Goal: Information Seeking & Learning: Learn about a topic

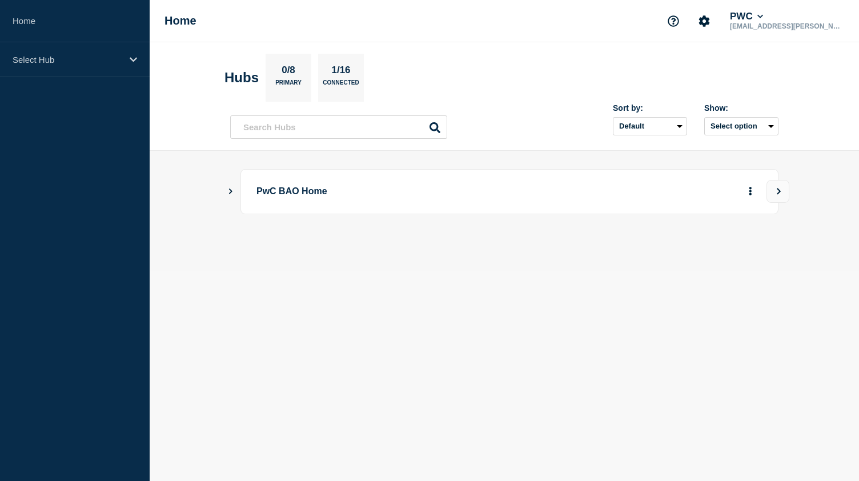
click at [231, 191] on icon "Show Connected Hubs" at bounding box center [230, 191] width 3 height 6
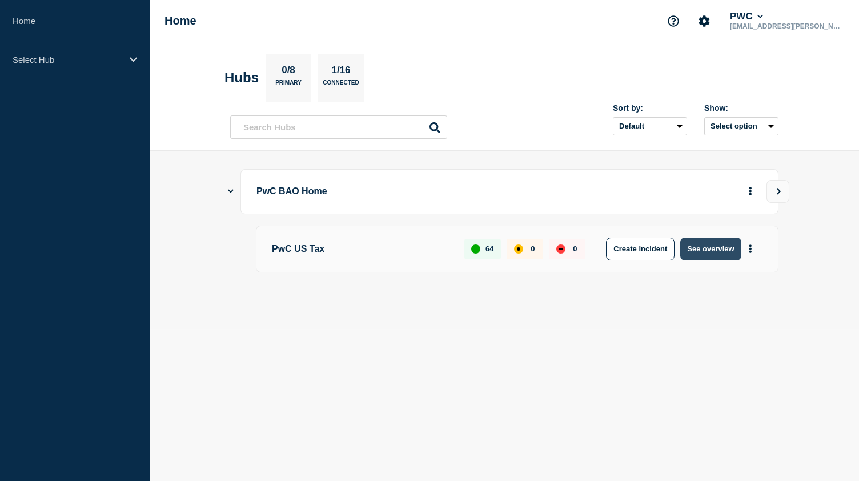
click at [688, 248] on button "See overview" at bounding box center [710, 248] width 61 height 23
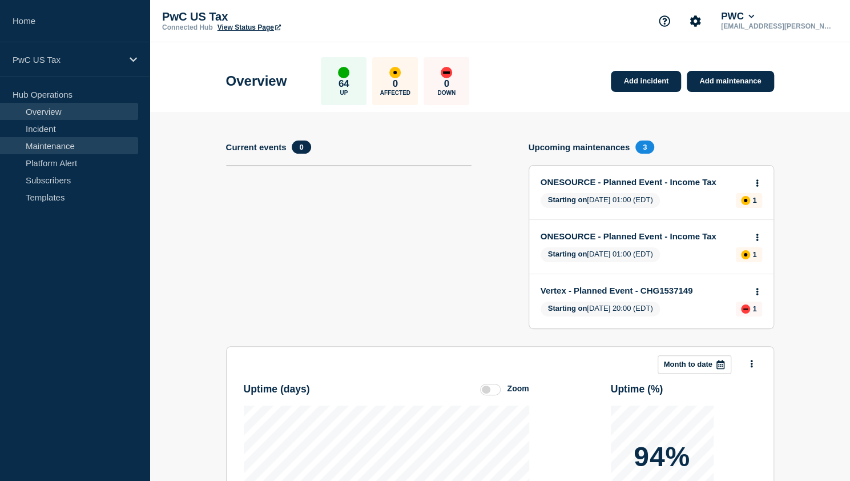
click at [74, 147] on link "Maintenance" at bounding box center [69, 145] width 138 height 17
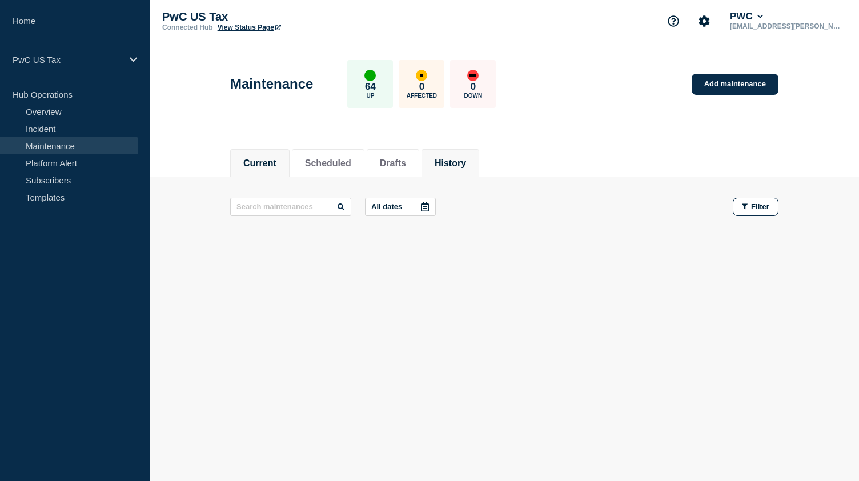
click at [466, 162] on button "History" at bounding box center [449, 163] width 31 height 10
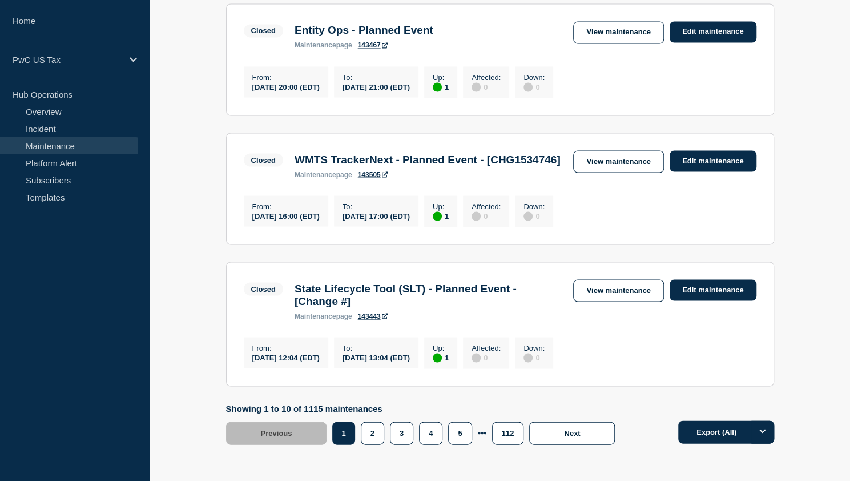
scroll to position [1332, 0]
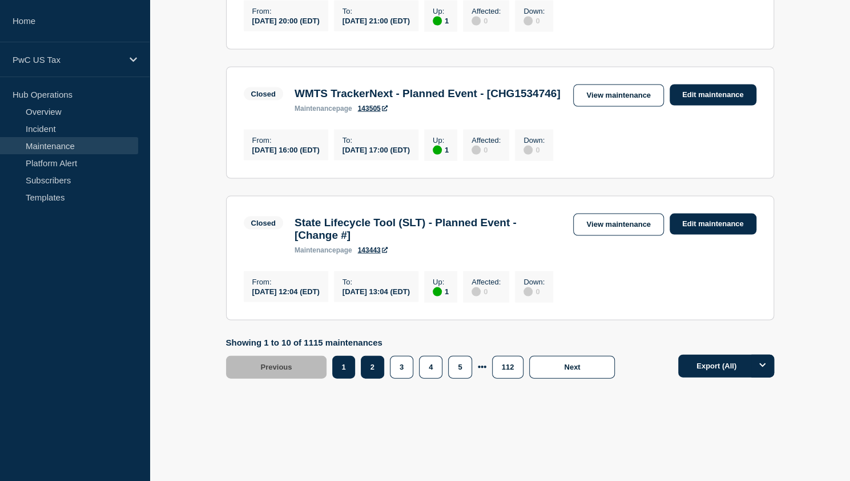
click at [370, 357] on button "2" at bounding box center [372, 366] width 23 height 23
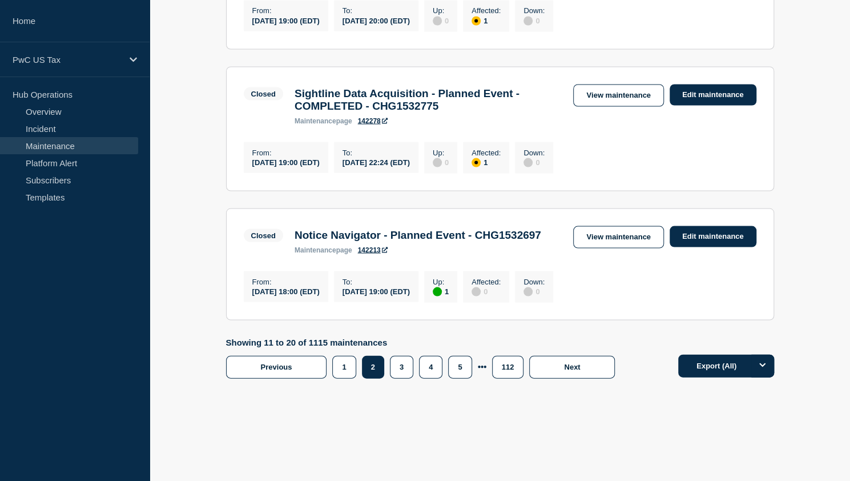
scroll to position [1347, 0]
click at [401, 360] on button "3" at bounding box center [401, 366] width 23 height 23
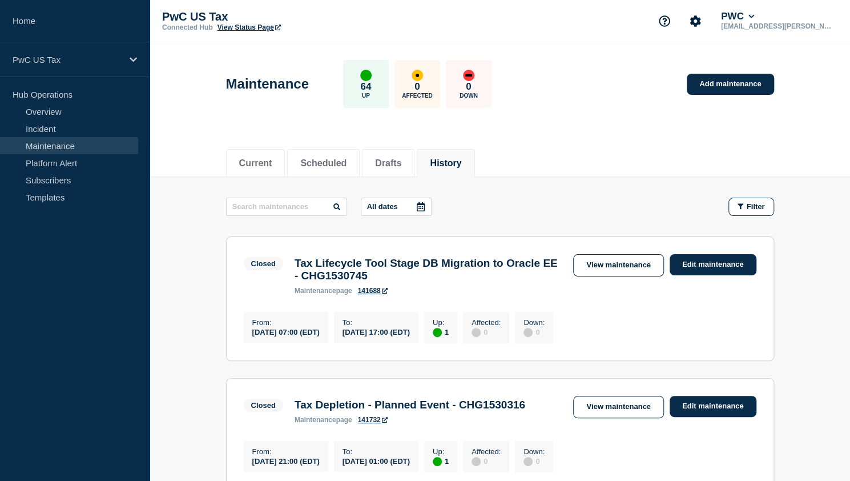
click at [820, 143] on div "Current Scheduled Drafts History" at bounding box center [500, 157] width 700 height 39
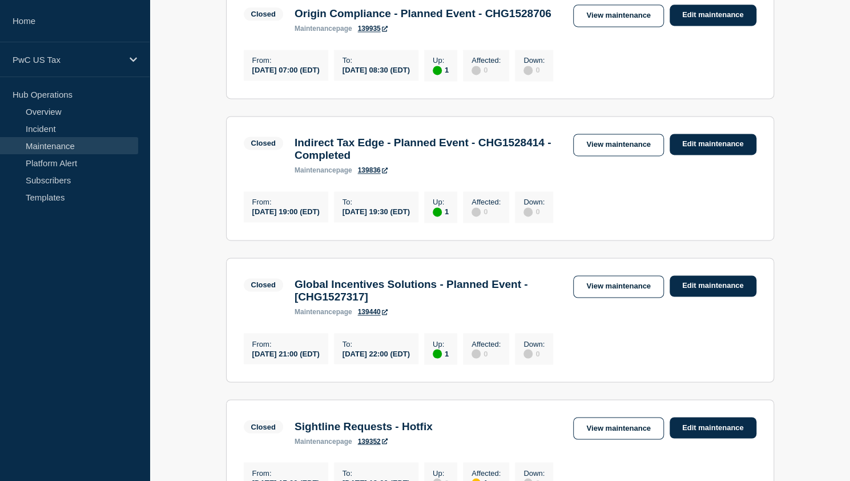
scroll to position [1275, 0]
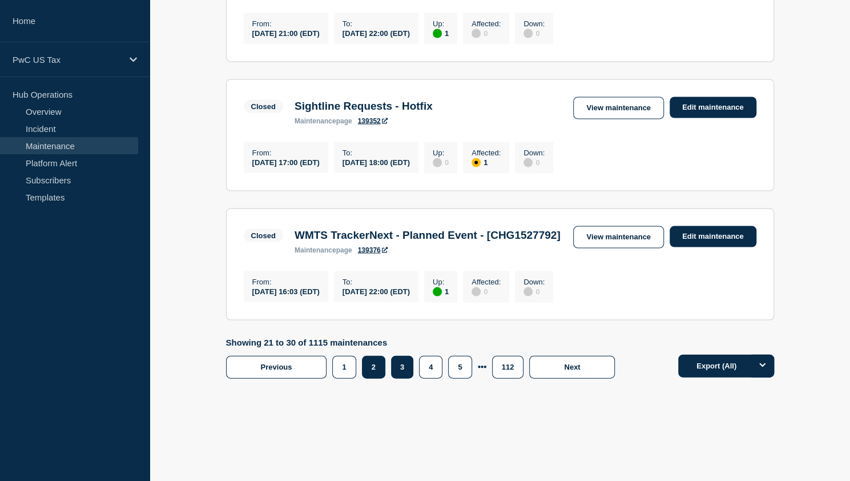
click at [373, 378] on button "2" at bounding box center [373, 366] width 23 height 23
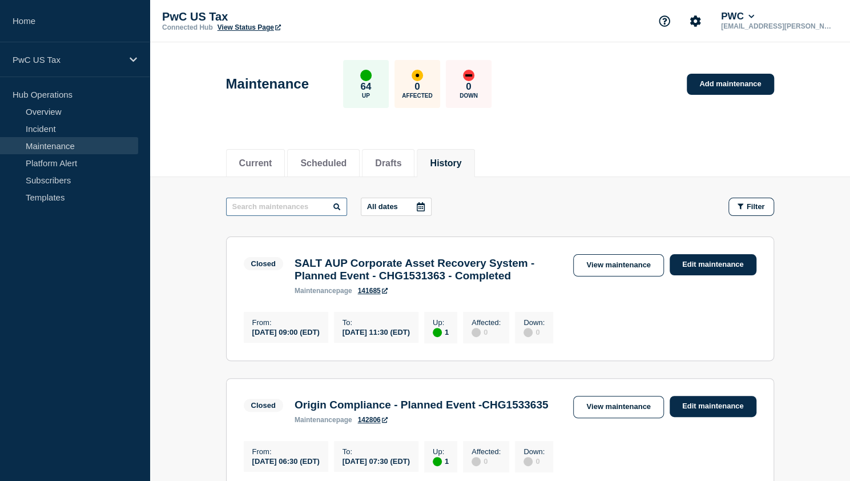
click at [252, 203] on input "text" at bounding box center [286, 207] width 121 height 18
type input "Prep"
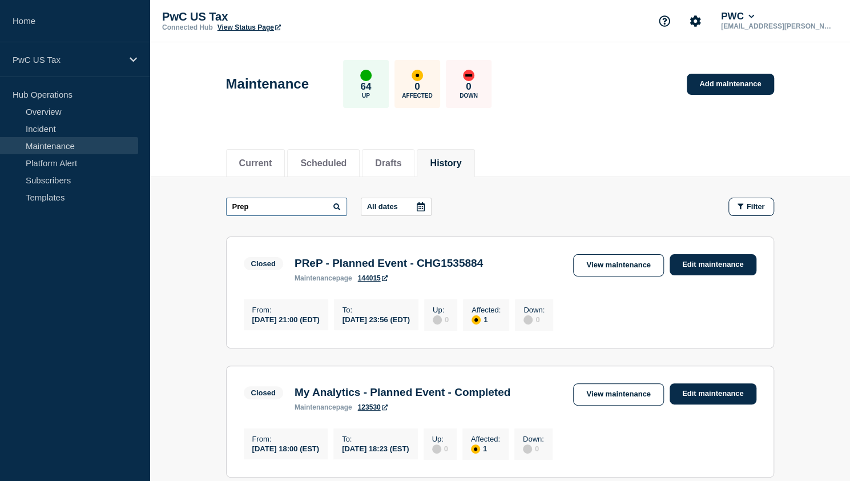
drag, startPoint x: 254, startPoint y: 208, endPoint x: 208, endPoint y: 206, distance: 45.7
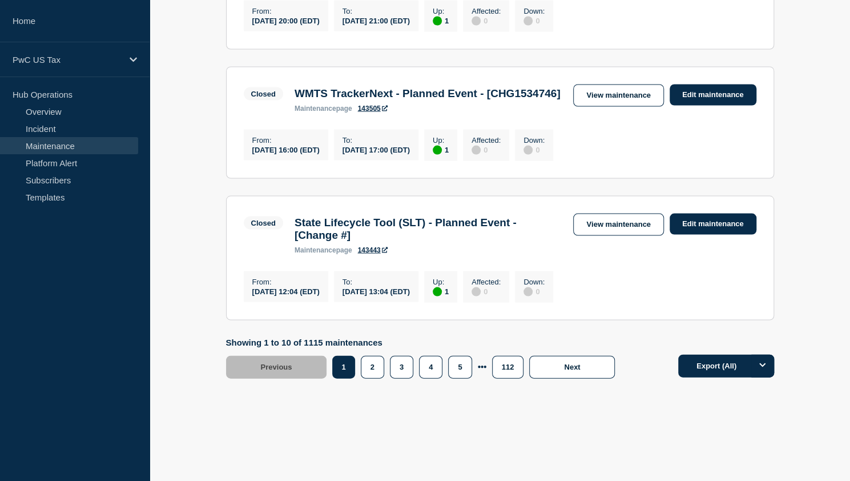
scroll to position [1332, 0]
click at [372, 373] on button "2" at bounding box center [372, 366] width 23 height 23
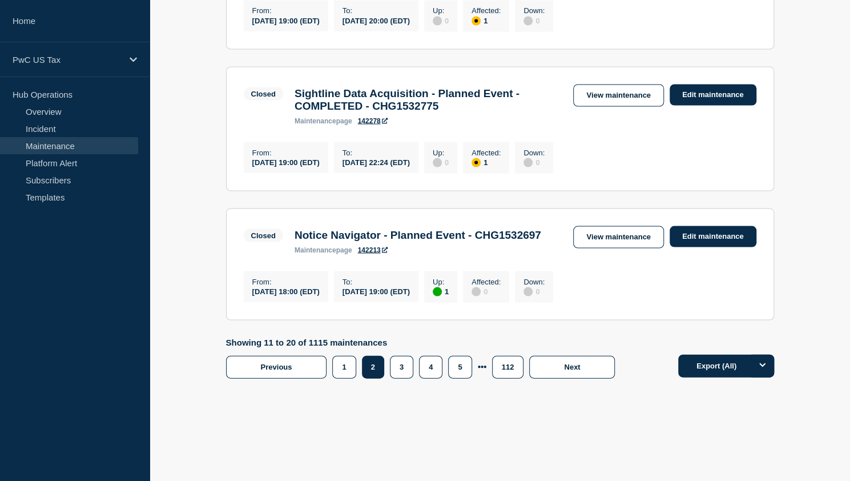
scroll to position [1313, 0]
click at [349, 371] on button "1" at bounding box center [343, 366] width 23 height 23
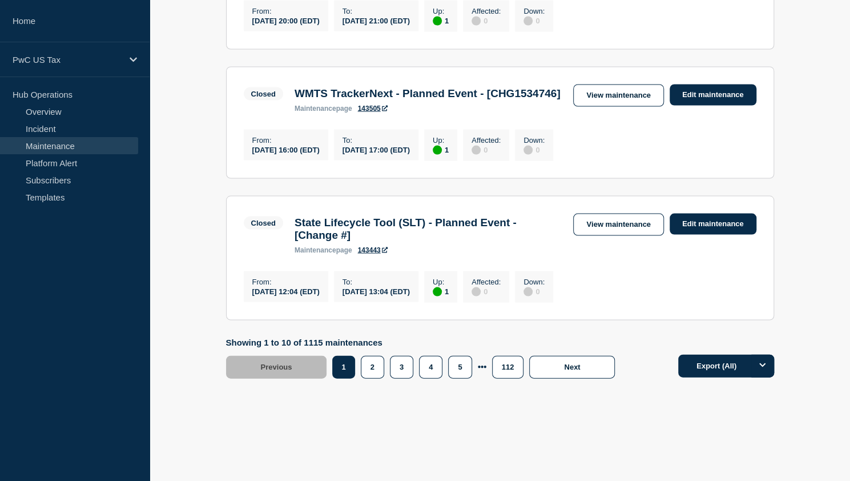
scroll to position [1332, 0]
click at [378, 369] on button "2" at bounding box center [372, 366] width 23 height 23
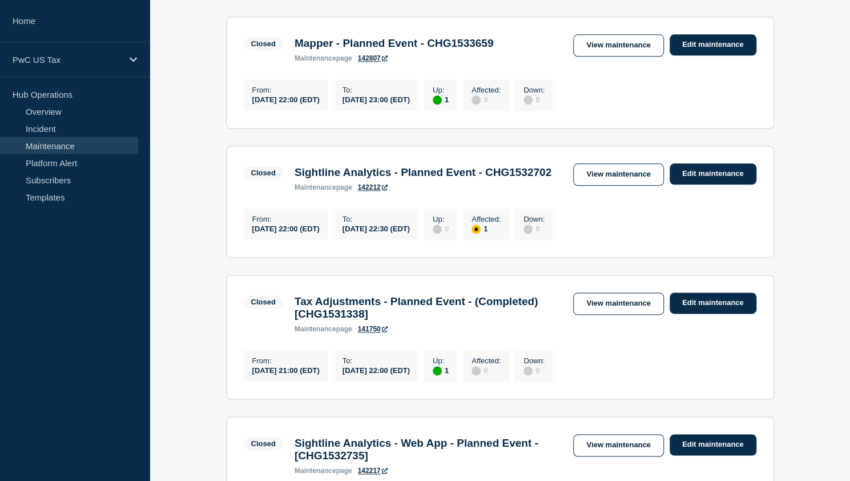
scroll to position [875, 0]
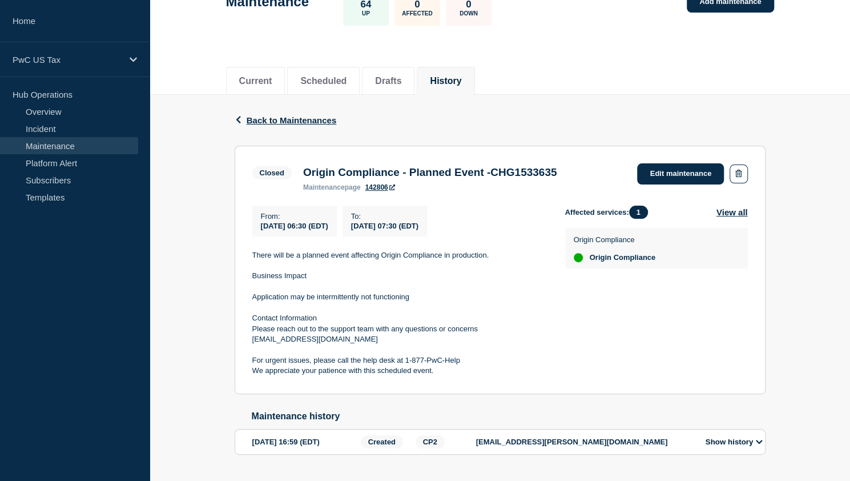
scroll to position [58, 0]
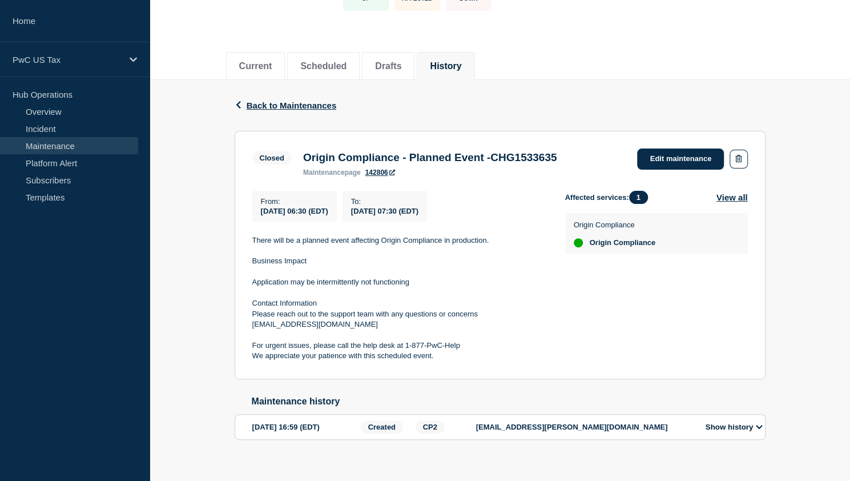
scroll to position [115, 0]
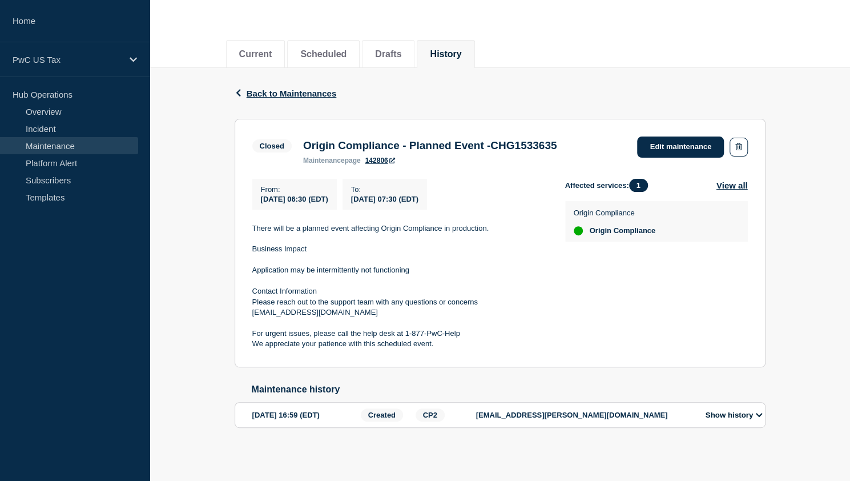
click at [763, 418] on button "Show history" at bounding box center [734, 415] width 64 height 10
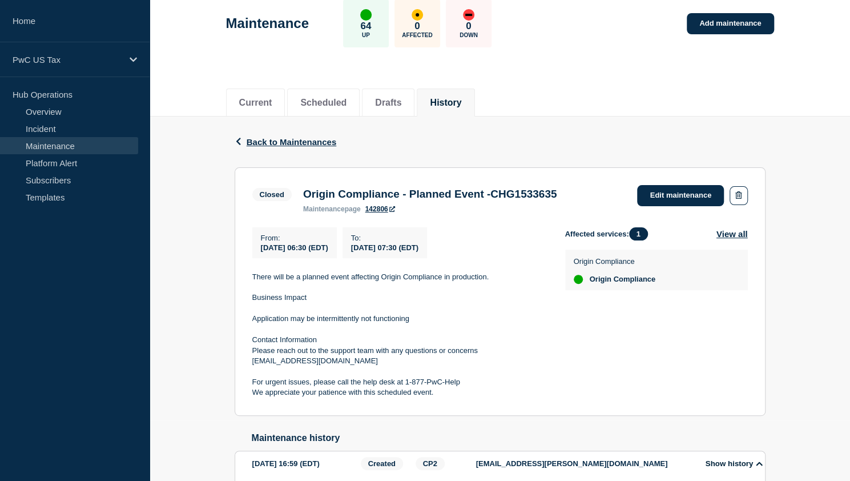
scroll to position [29, 0]
